Goal: Information Seeking & Learning: Learn about a topic

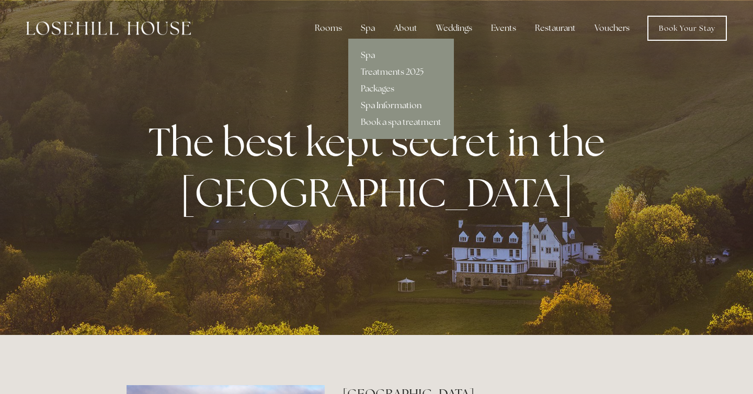
click at [379, 104] on link "Spa Information" at bounding box center [401, 105] width 106 height 17
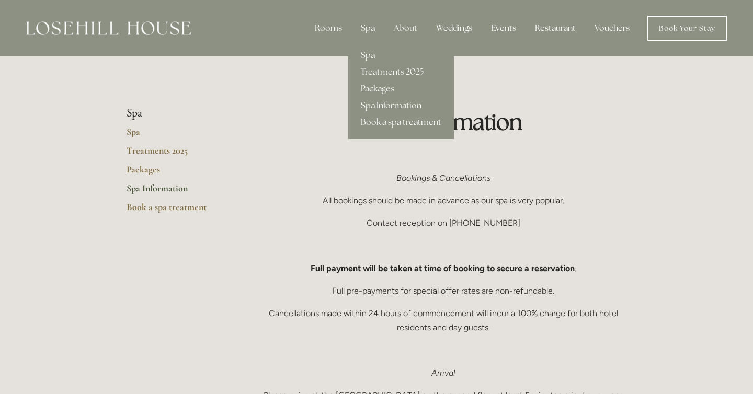
click at [379, 86] on link "Packages" at bounding box center [401, 89] width 106 height 17
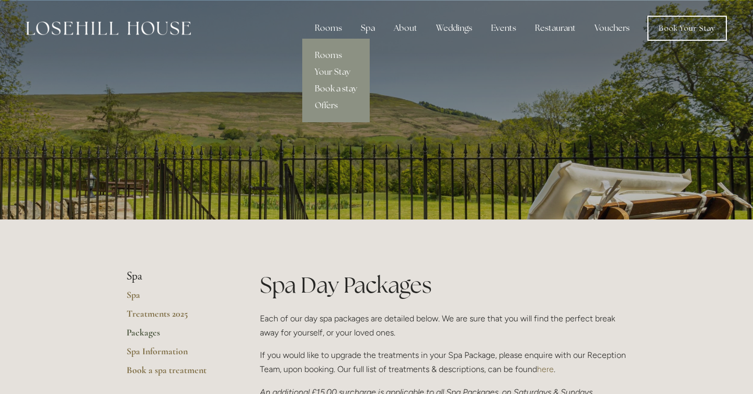
click at [335, 85] on link "Book a stay" at bounding box center [335, 89] width 67 height 17
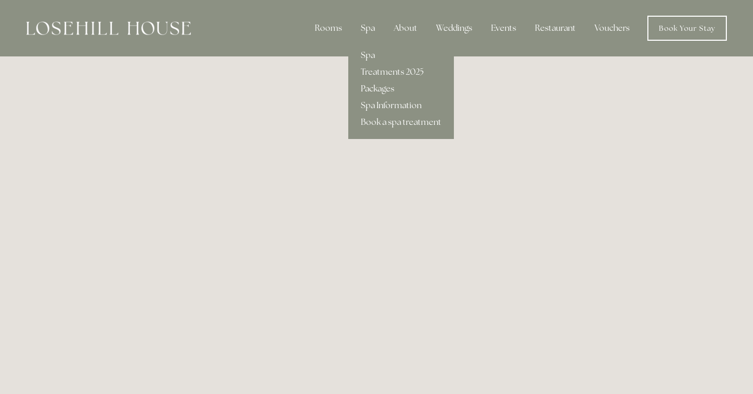
click at [384, 88] on link "Packages" at bounding box center [401, 89] width 106 height 17
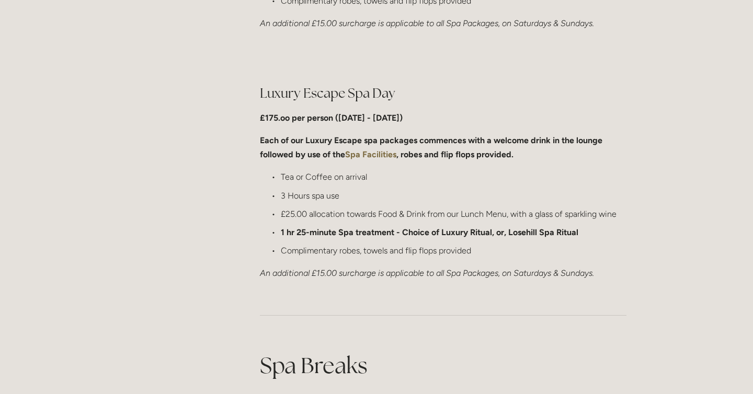
scroll to position [1035, 0]
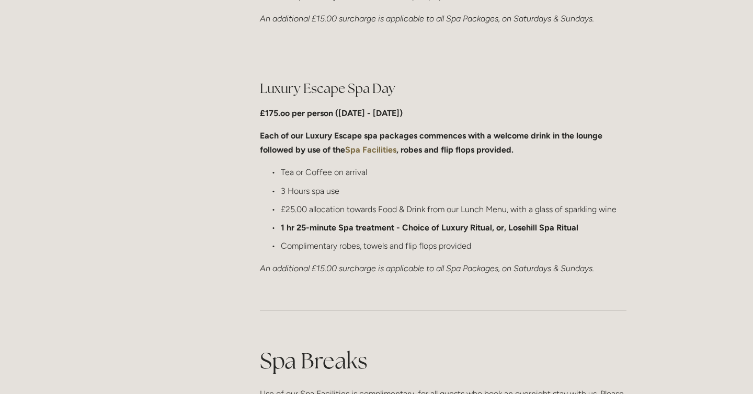
click at [371, 148] on strong "Spa Facilities" at bounding box center [370, 150] width 51 height 10
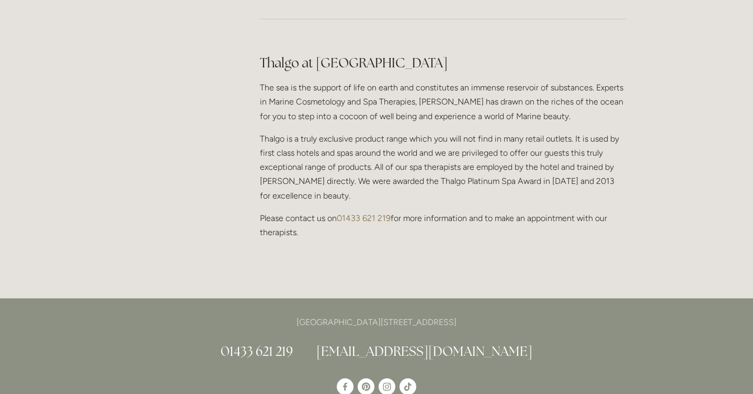
scroll to position [950, 0]
